Goal: Obtain resource: Download file/media

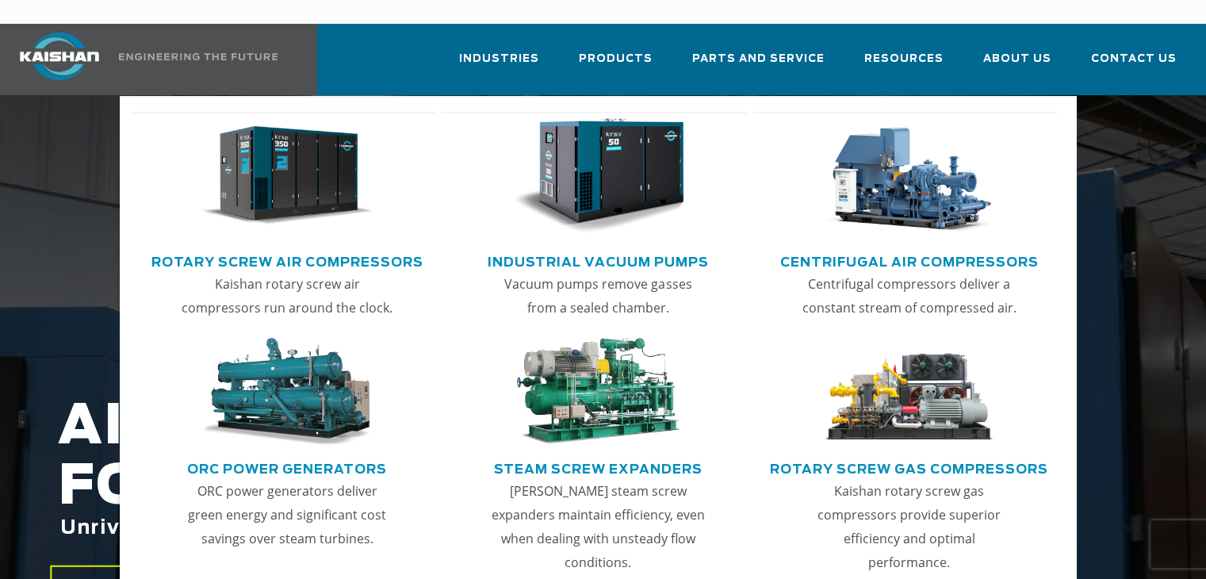
click at [266, 169] on img "Main menu" at bounding box center [287, 176] width 172 height 116
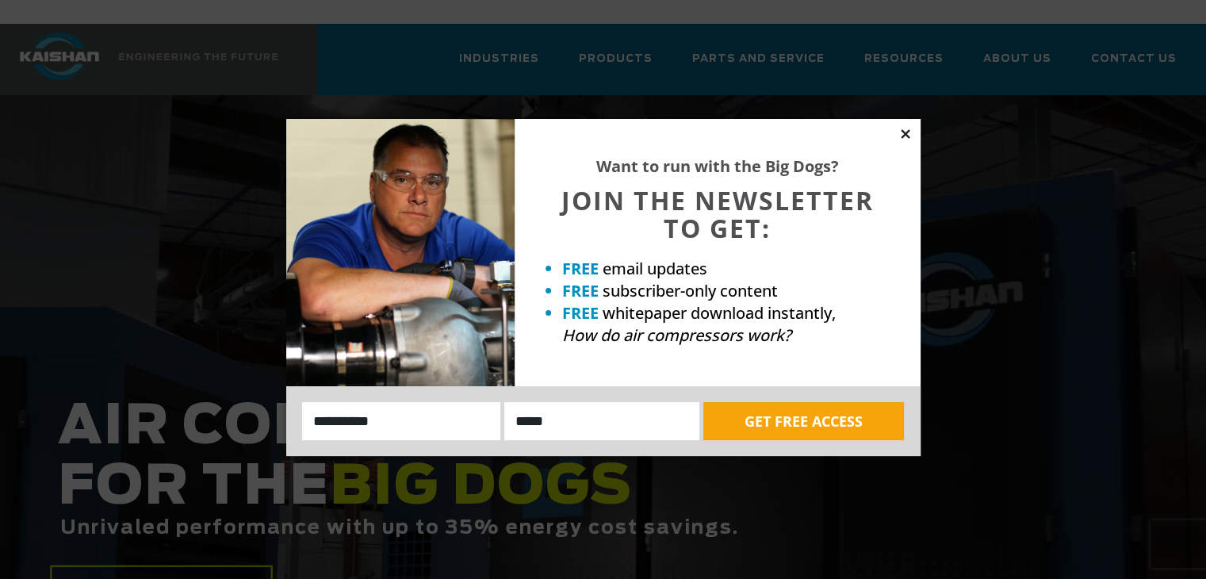
click at [907, 136] on icon at bounding box center [905, 133] width 9 height 9
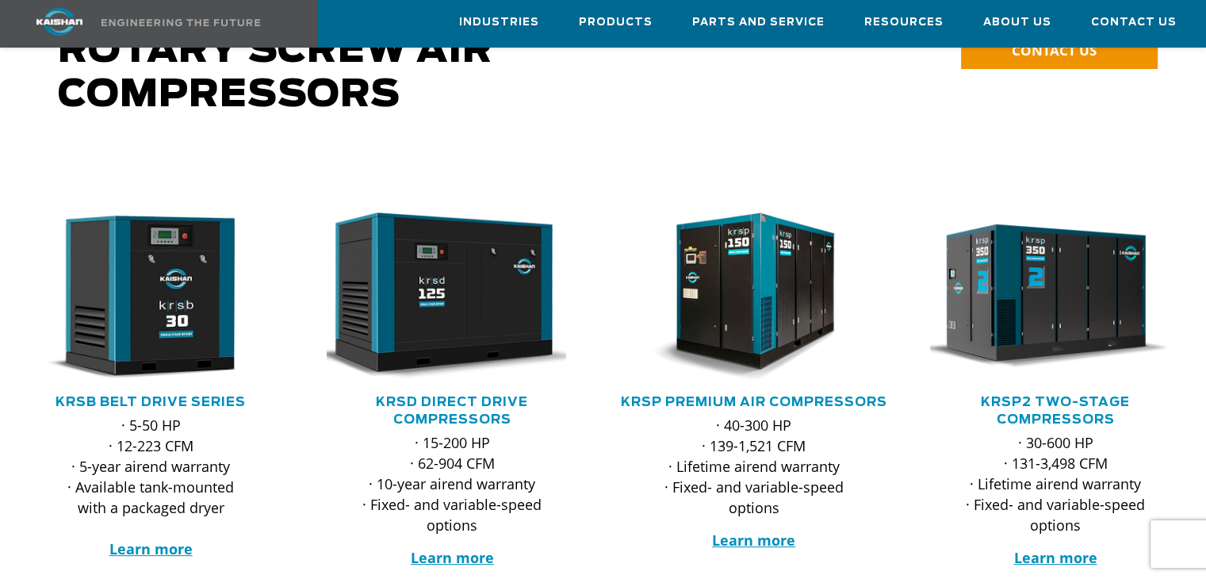
scroll to position [238, 0]
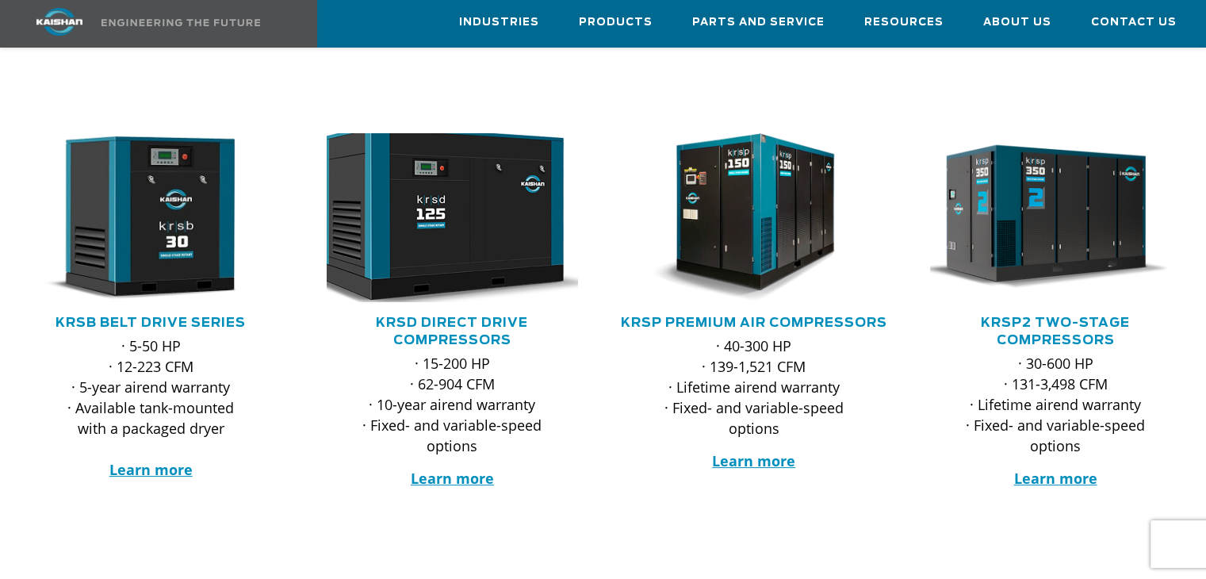
click at [415, 249] on img at bounding box center [440, 217] width 276 height 186
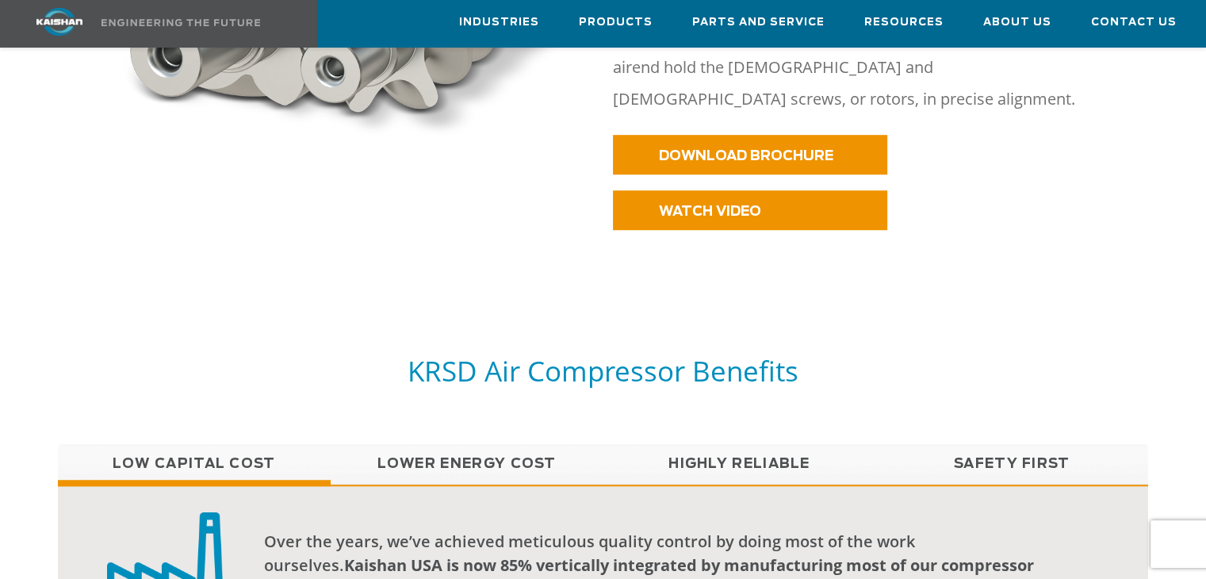
scroll to position [951, 0]
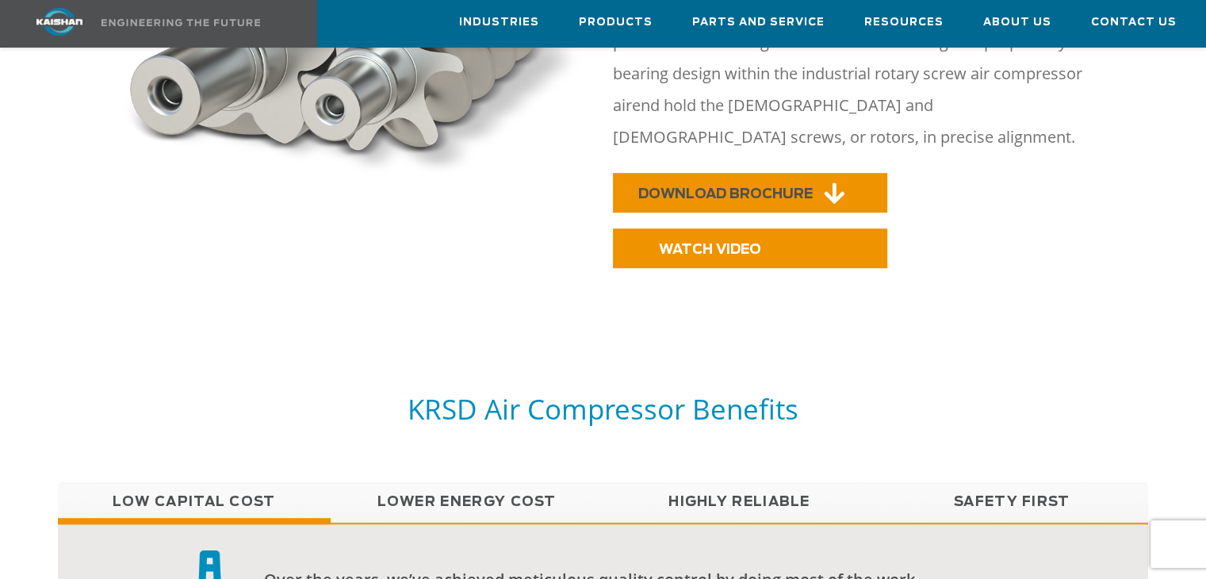
click at [698, 187] on span "DOWNLOAD BROCHURE" at bounding box center [725, 193] width 174 height 13
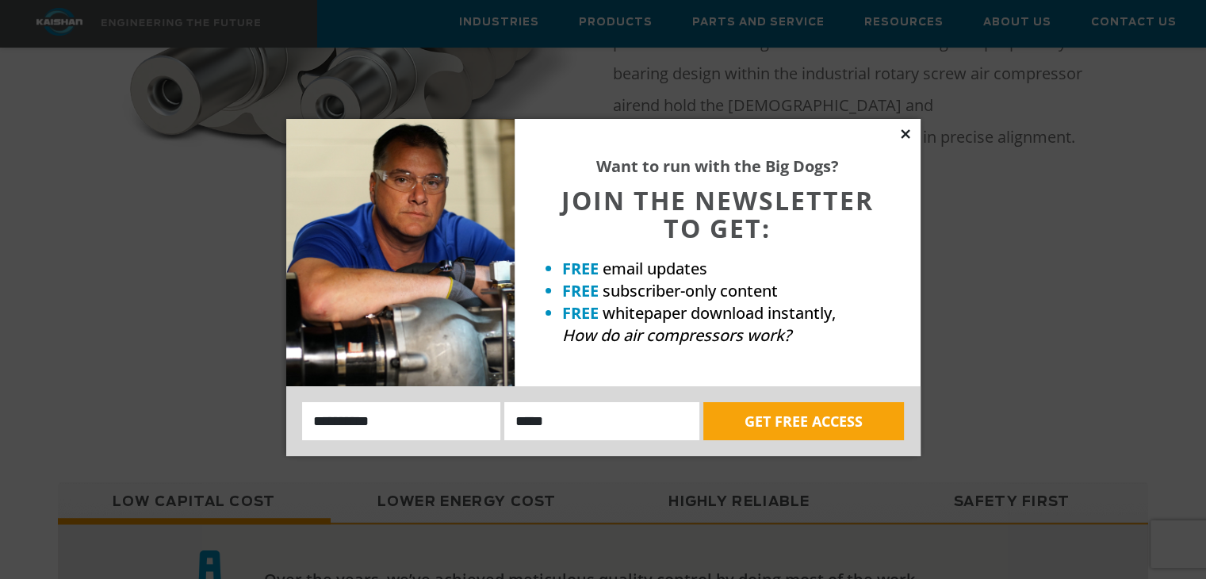
click at [901, 136] on icon at bounding box center [905, 134] width 14 height 14
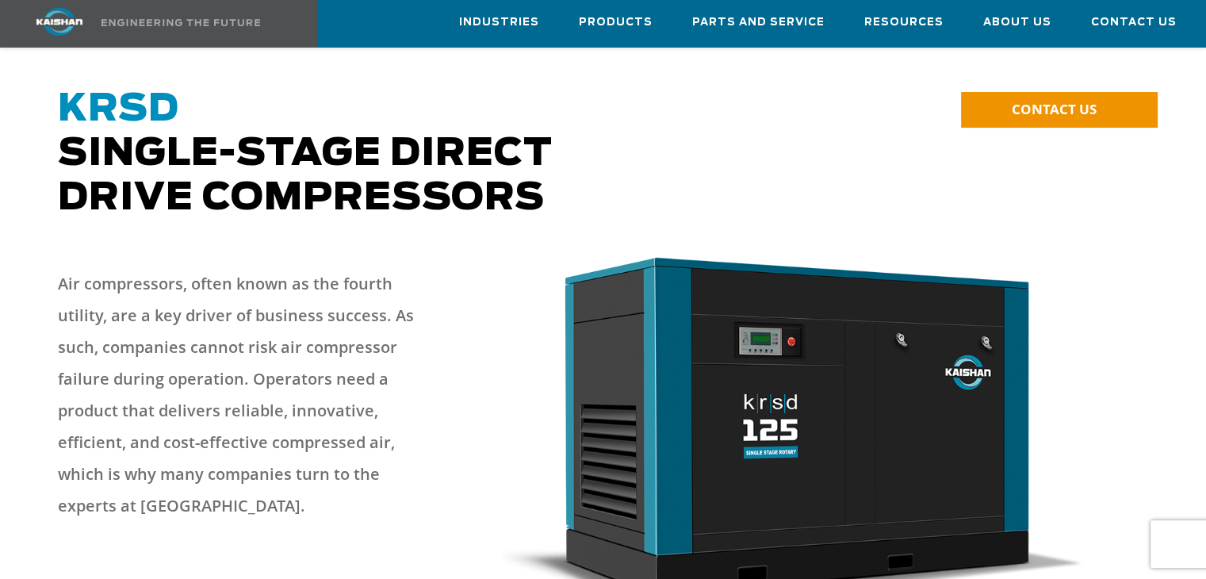
scroll to position [0, 0]
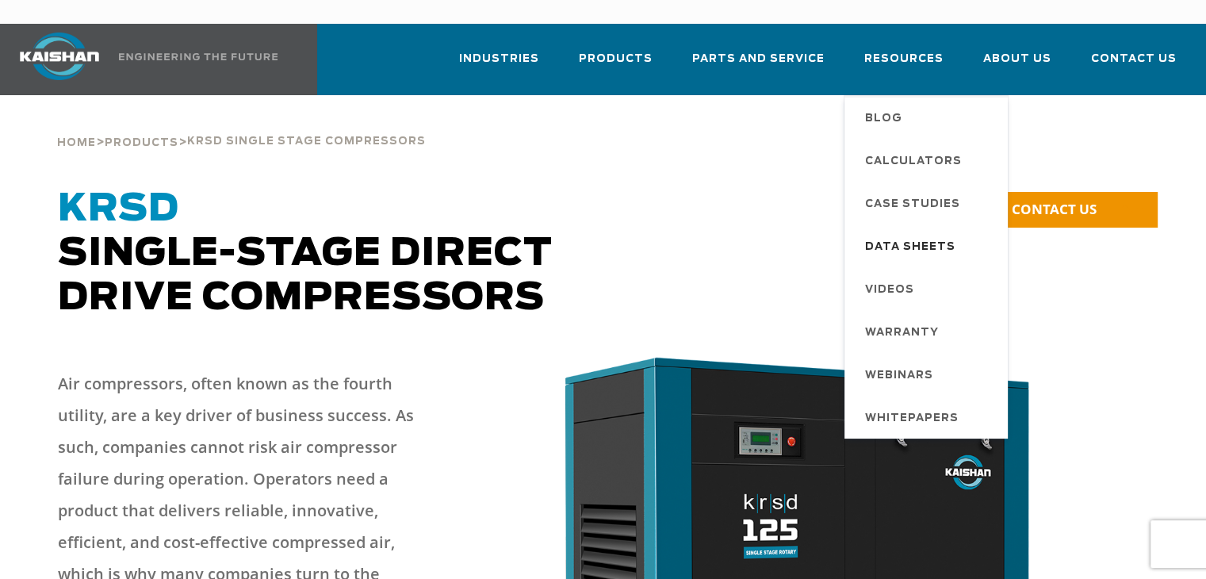
click at [932, 234] on span "Data Sheets" at bounding box center [910, 247] width 90 height 27
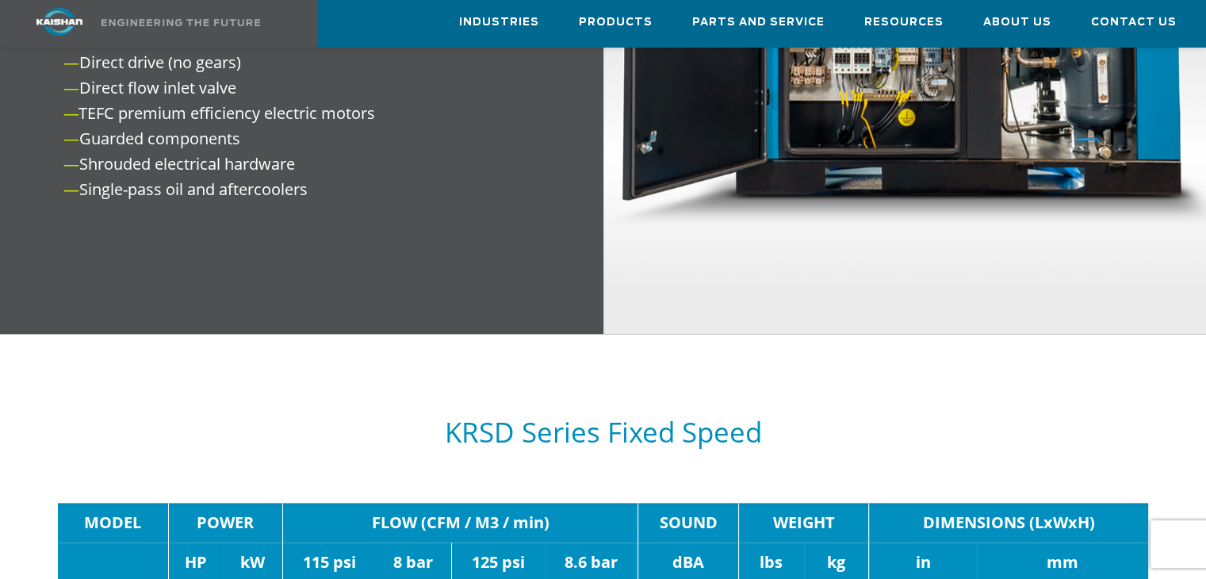
scroll to position [2061, 0]
